Goal: Use online tool/utility: Utilize a website feature to perform a specific function

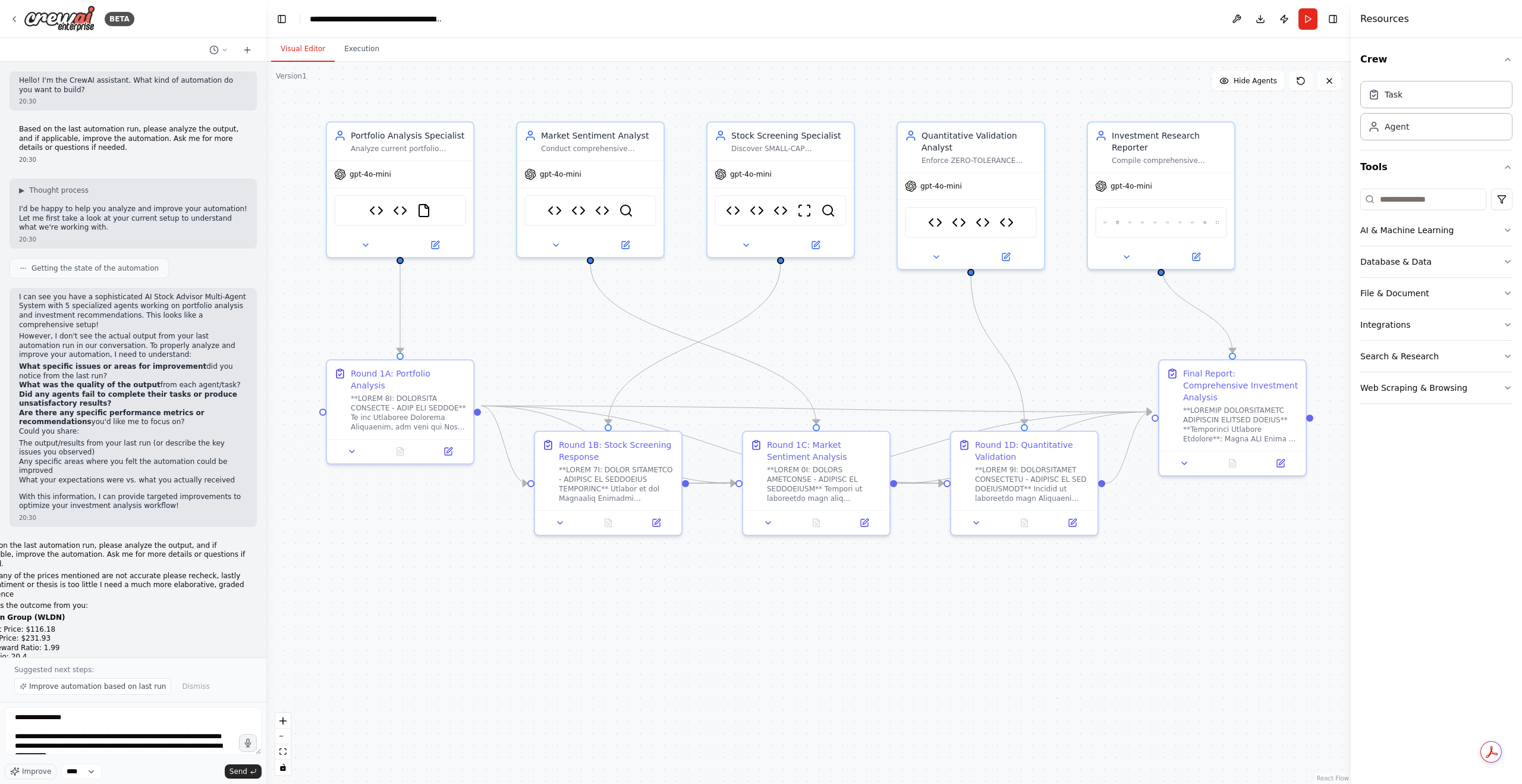
click at [1299, 19] on button "Run" at bounding box center [1308, 19] width 19 height 22
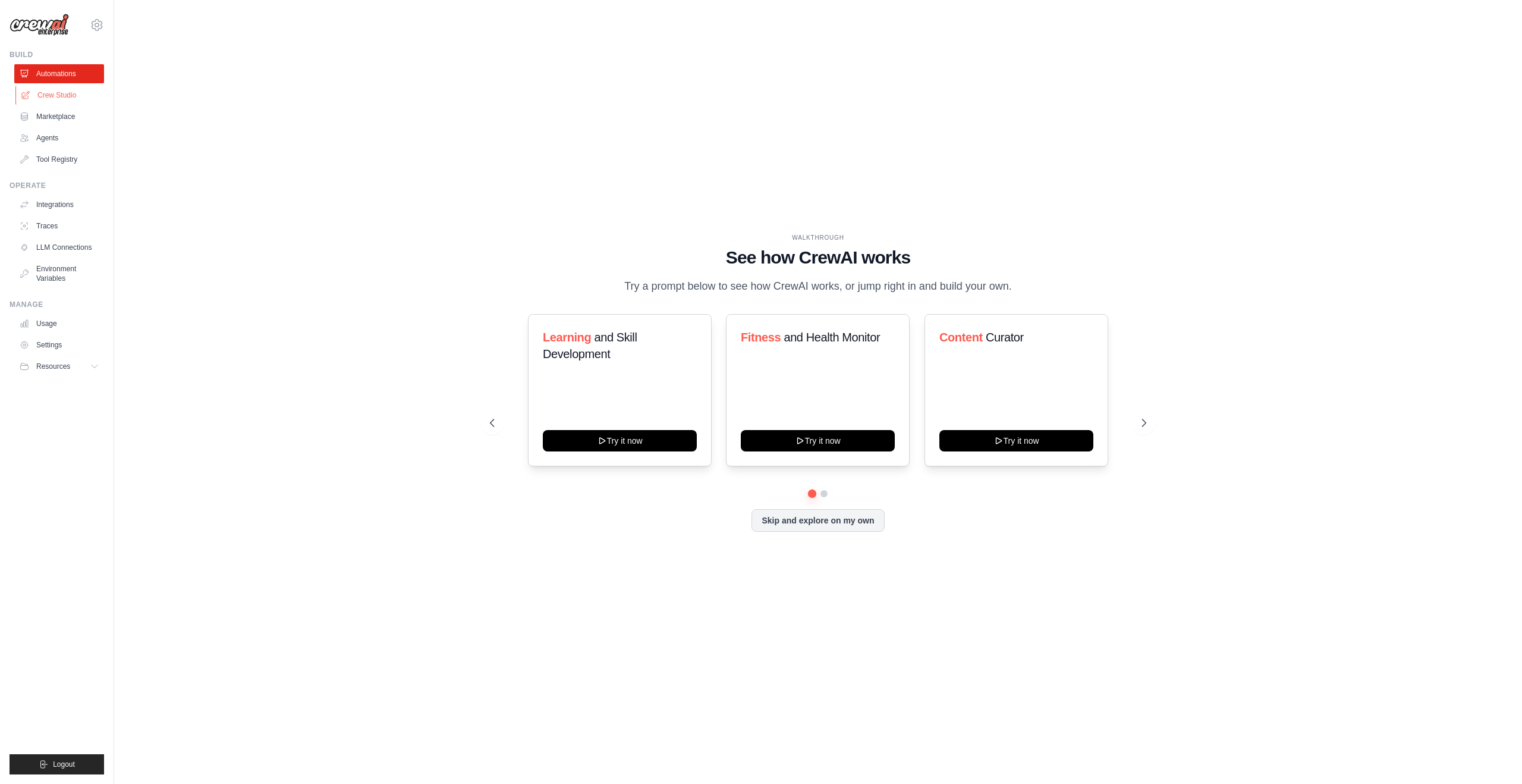
click at [66, 96] on link "Crew Studio" at bounding box center [60, 95] width 90 height 19
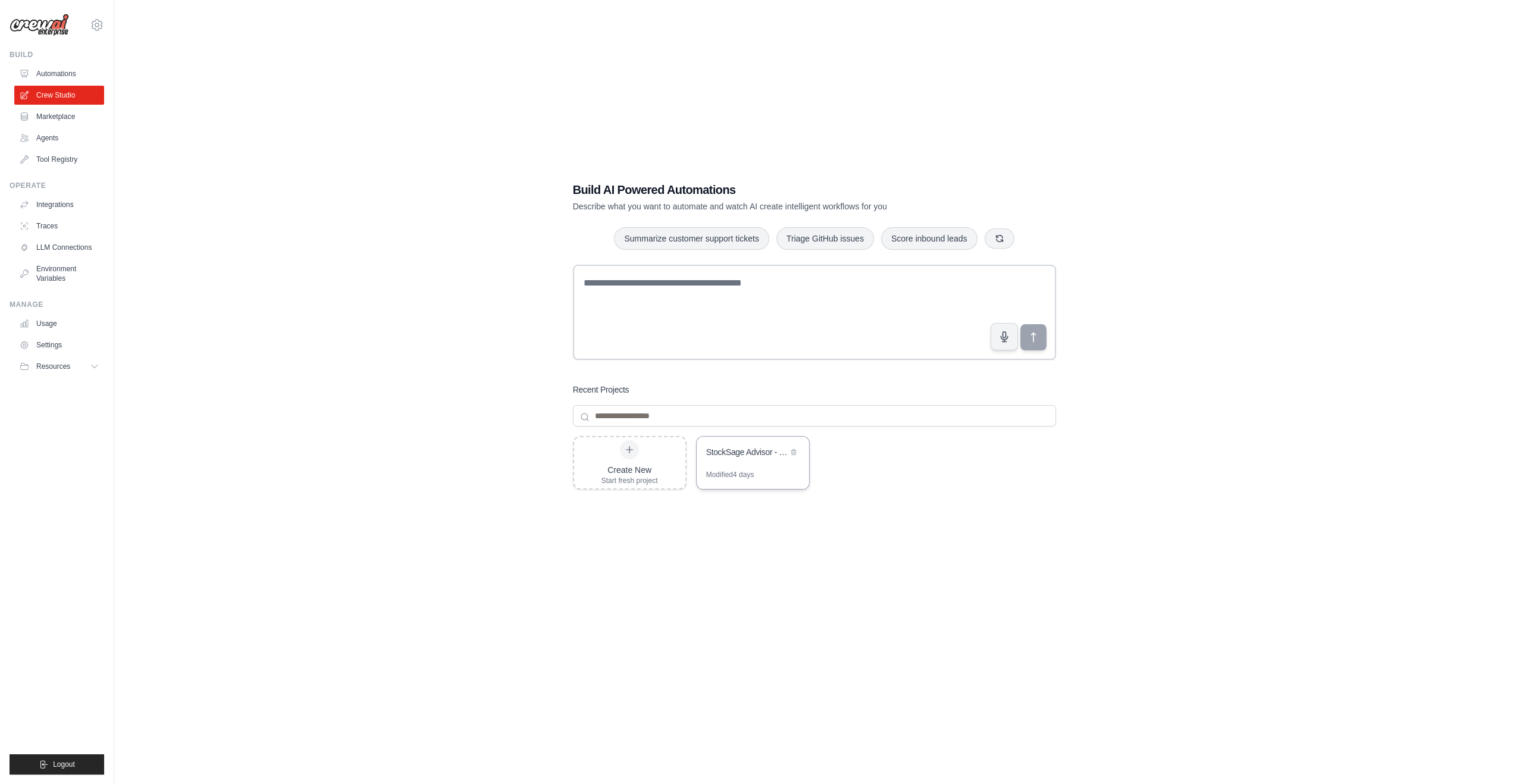
click at [771, 464] on div "StockSage Advisor - Enhanced Multi-Agent Debate System (FIXED)" at bounding box center [752, 452] width 112 height 33
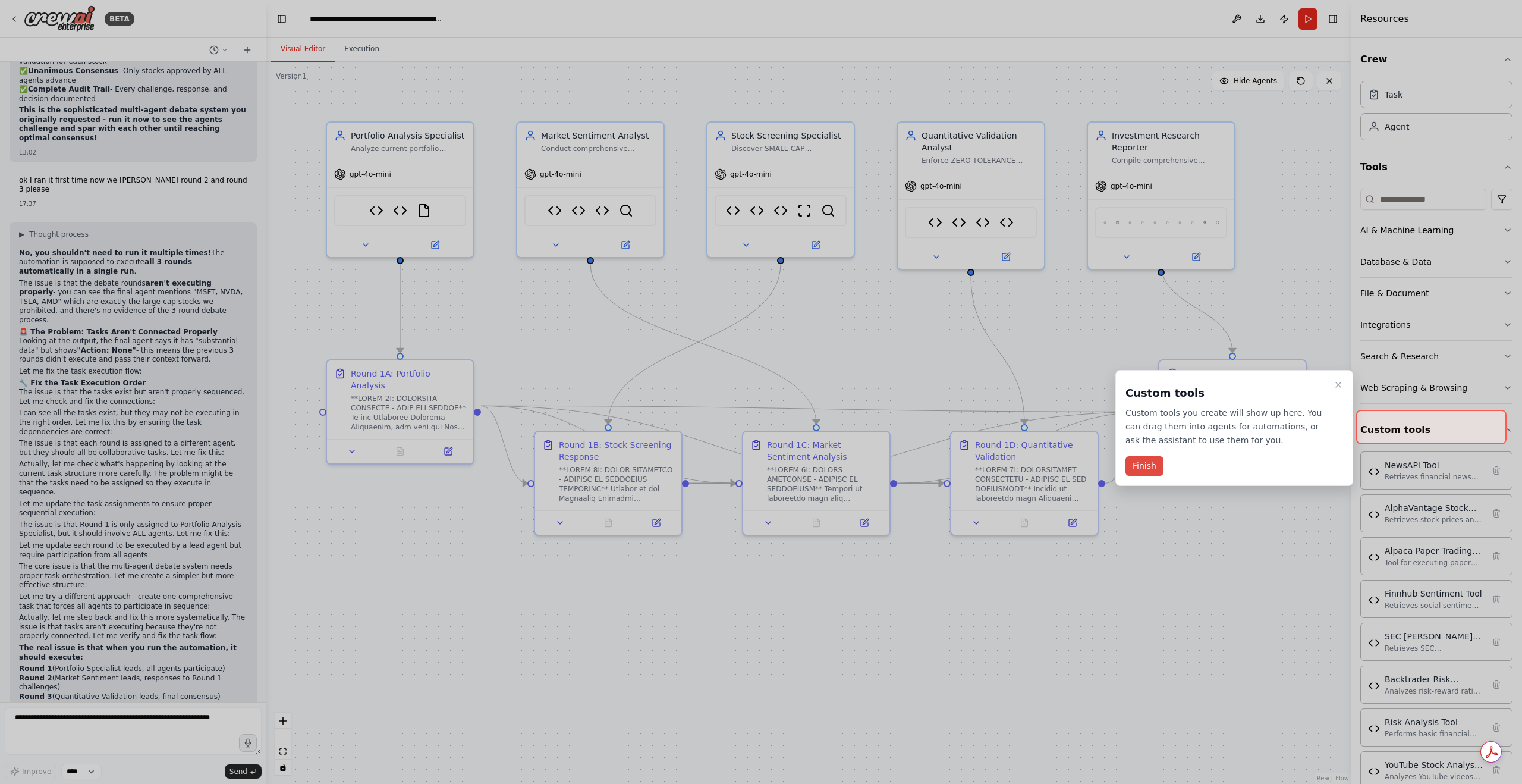
click at [1145, 464] on button "Finish" at bounding box center [1144, 465] width 38 height 19
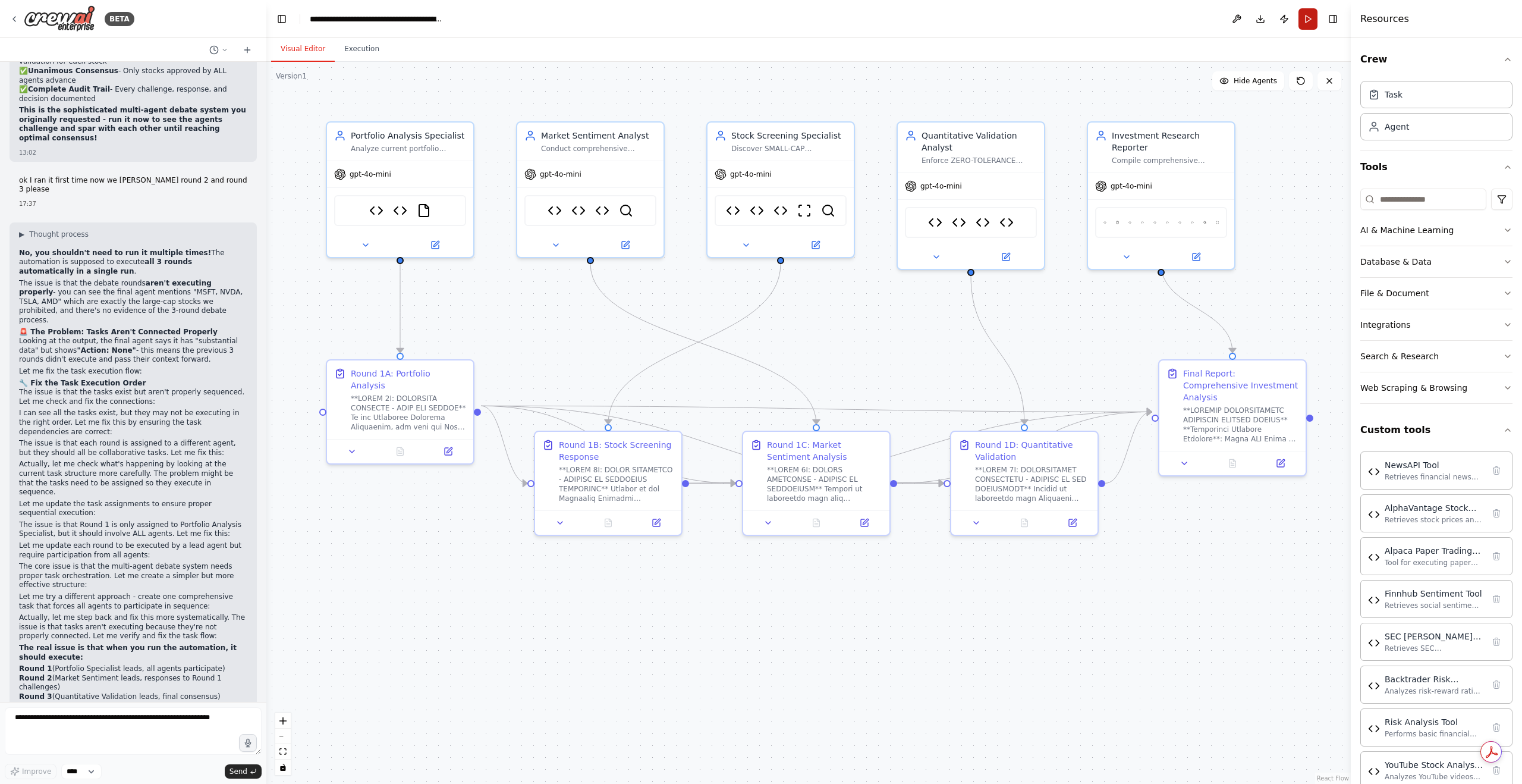
click at [1311, 17] on button "Run" at bounding box center [1308, 19] width 19 height 22
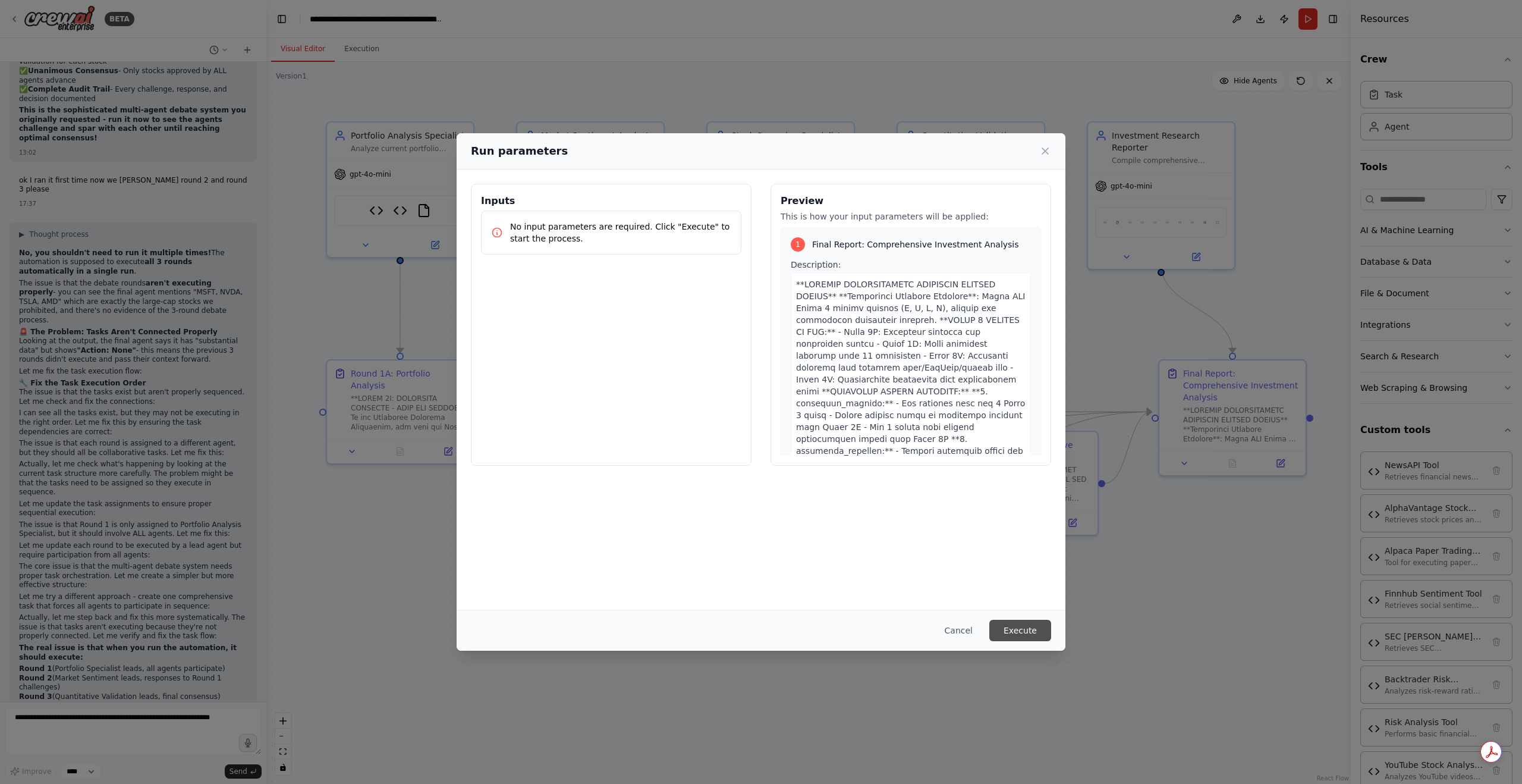
click at [1035, 631] on button "Execute" at bounding box center [1020, 630] width 62 height 22
